Goal: Complete application form

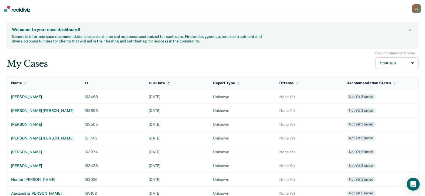
scroll to position [118, 0]
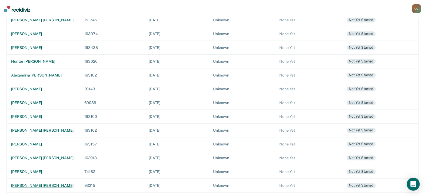
click at [43, 181] on td "[PERSON_NAME] [PERSON_NAME]" at bounding box center [43, 185] width 73 height 14
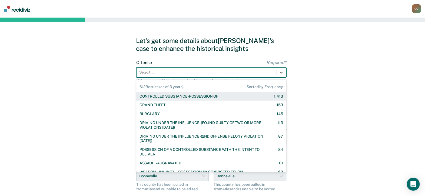
click at [166, 76] on div "Select..." at bounding box center [211, 72] width 150 height 10
click at [172, 94] on div "CONTROLLED SUBSTANCE-POSSESSION OF" at bounding box center [178, 96] width 79 height 5
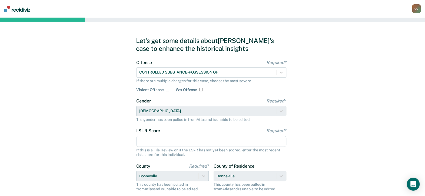
click at [172, 145] on input "LSI-R Score Required*" at bounding box center [211, 141] width 150 height 11
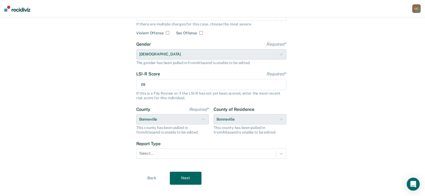
scroll to position [65, 0]
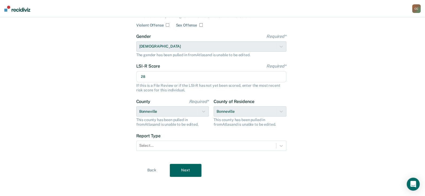
type input "28"
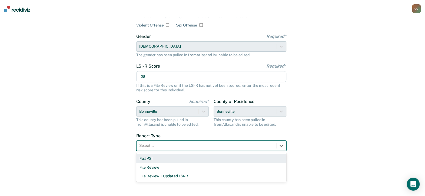
click at [172, 145] on div at bounding box center [206, 146] width 134 height 6
click at [164, 158] on div "Full PSI" at bounding box center [211, 158] width 150 height 9
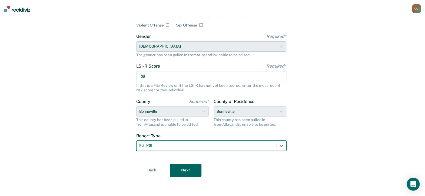
click at [179, 169] on button "Next" at bounding box center [186, 170] width 32 height 13
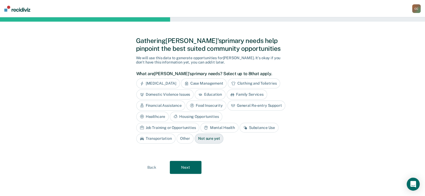
scroll to position [0, 0]
click at [242, 127] on div "Substance Use" at bounding box center [261, 128] width 39 height 10
click at [199, 165] on button "Next" at bounding box center [188, 167] width 32 height 13
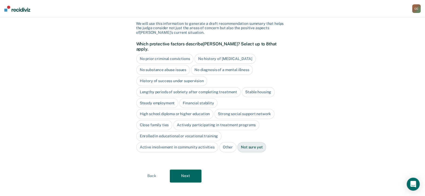
scroll to position [34, 0]
click at [196, 170] on button "Next" at bounding box center [186, 176] width 32 height 13
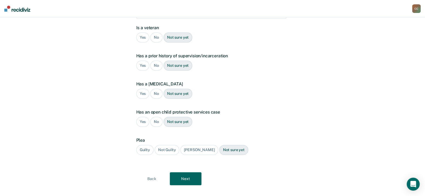
scroll to position [0, 0]
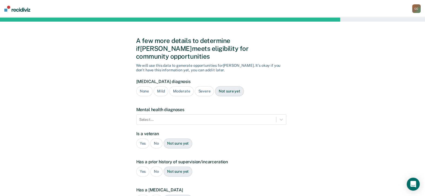
click at [183, 86] on div "Moderate" at bounding box center [181, 91] width 24 height 10
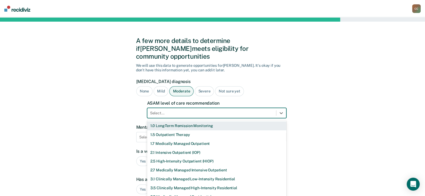
click at [182, 110] on div at bounding box center [211, 113] width 123 height 6
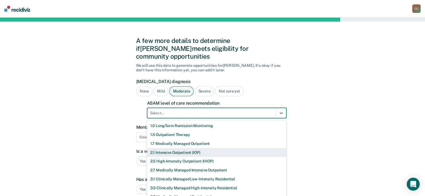
click at [184, 148] on div "2.1 Intensive Outpatient (IOP)" at bounding box center [216, 152] width 139 height 9
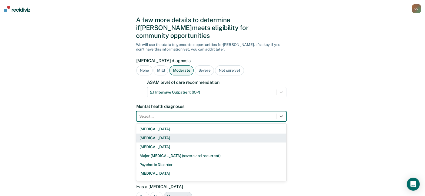
scroll to position [24, 0]
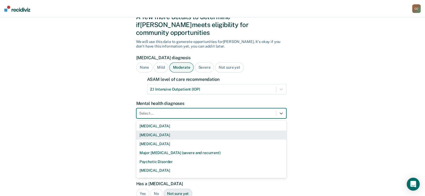
click at [182, 118] on div "9 results available. Use Up and Down to choose options, press Enter to select t…" at bounding box center [211, 113] width 150 height 10
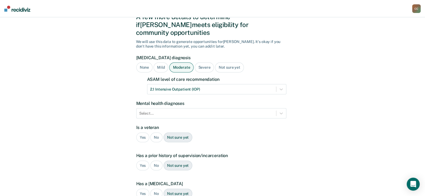
click at [306, 154] on div "A few more details to determine if [PERSON_NAME] meets eligibility for communit…" at bounding box center [212, 149] width 425 height 311
click at [158, 132] on div "No" at bounding box center [156, 137] width 12 height 10
click at [143, 160] on div "Yes" at bounding box center [142, 165] width 13 height 10
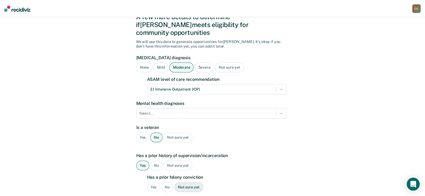
click at [152, 182] on div "Yes" at bounding box center [153, 187] width 13 height 10
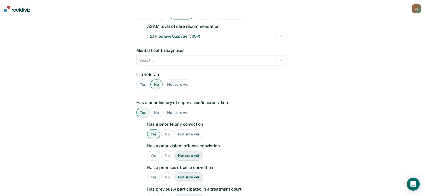
scroll to position [78, 0]
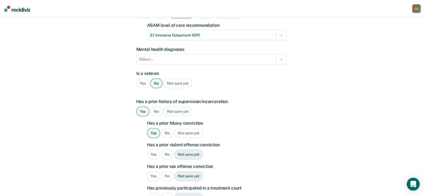
click at [167, 149] on div "No" at bounding box center [167, 154] width 12 height 10
click at [167, 171] on div "No" at bounding box center [167, 176] width 12 height 10
click at [168, 193] on div "No" at bounding box center [167, 198] width 12 height 10
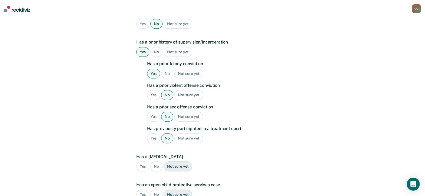
scroll to position [138, 0]
click at [155, 161] on div "No" at bounding box center [156, 166] width 12 height 10
click at [157, 189] on div "No" at bounding box center [156, 194] width 12 height 10
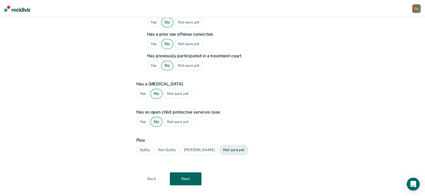
click at [145, 145] on div "Guilty" at bounding box center [144, 150] width 17 height 10
click at [194, 172] on button "Next" at bounding box center [186, 178] width 32 height 13
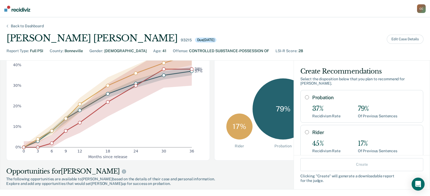
scroll to position [77, 0]
click at [305, 95] on input "Probation" at bounding box center [307, 97] width 4 height 4
radio input "true"
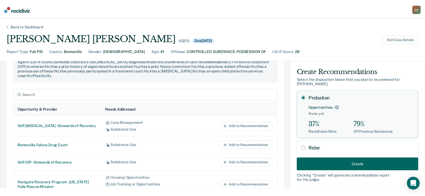
scroll to position [225, 0]
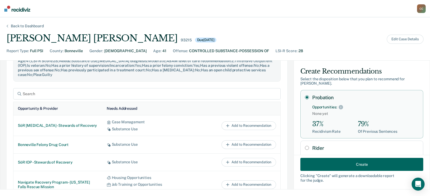
click at [354, 163] on button "Create" at bounding box center [361, 164] width 123 height 13
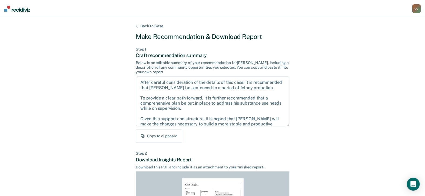
scroll to position [112, 0]
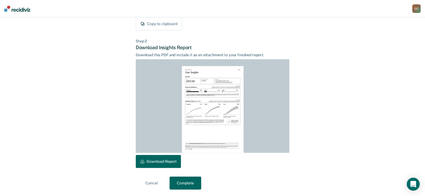
click at [166, 160] on button "Download Report" at bounding box center [158, 161] width 45 height 13
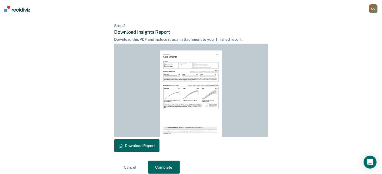
scroll to position [134, 0]
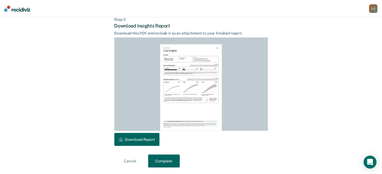
click at [166, 160] on button "Complete" at bounding box center [164, 161] width 32 height 13
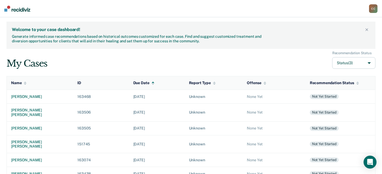
scroll to position [144, 0]
